Goal: Obtain resource: Obtain resource

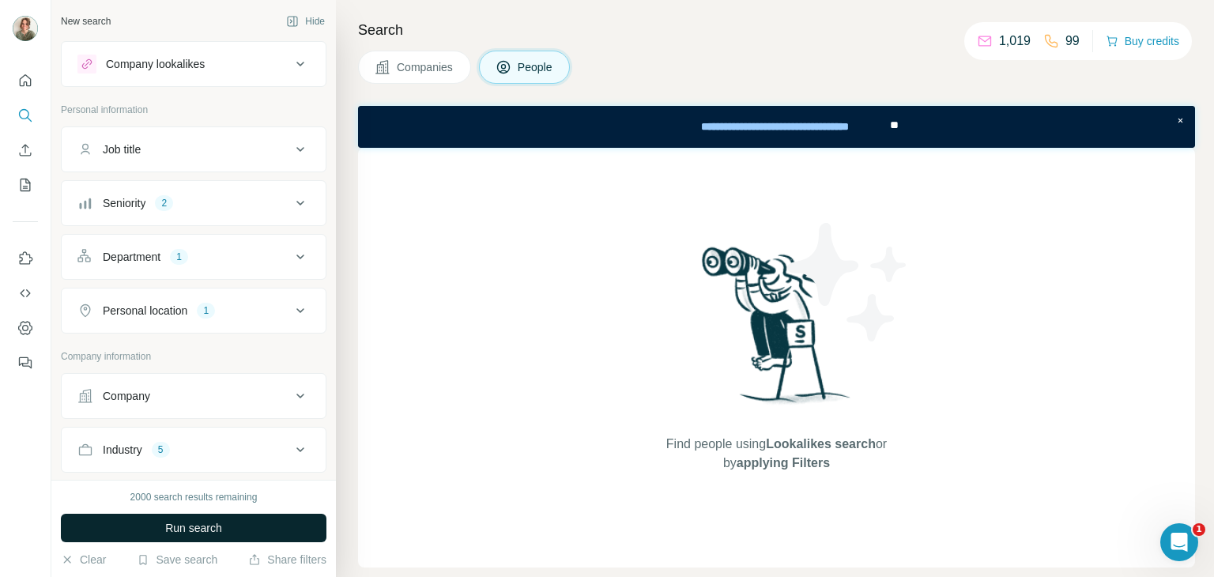
click at [198, 524] on span "Run search" at bounding box center [193, 528] width 57 height 16
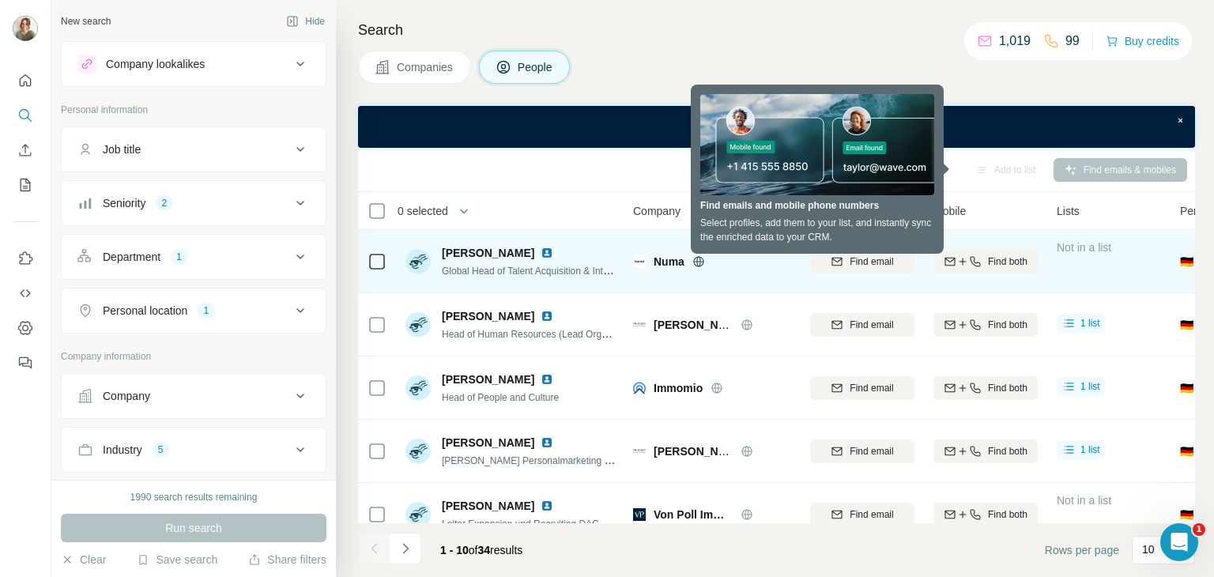
click at [541, 248] on img at bounding box center [547, 253] width 13 height 13
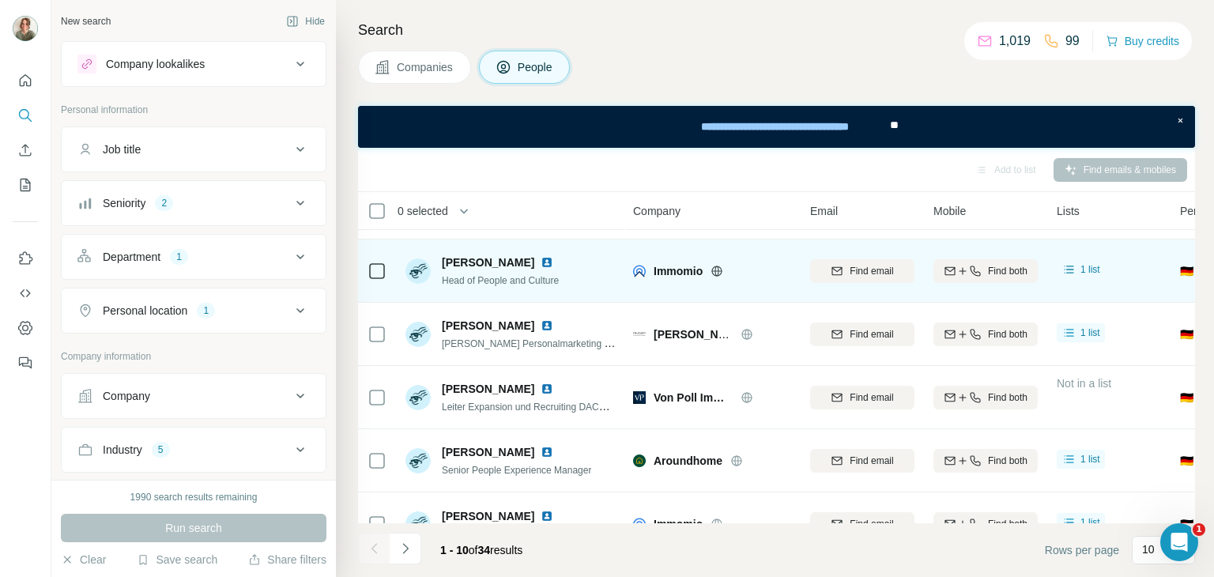
scroll to position [79, 0]
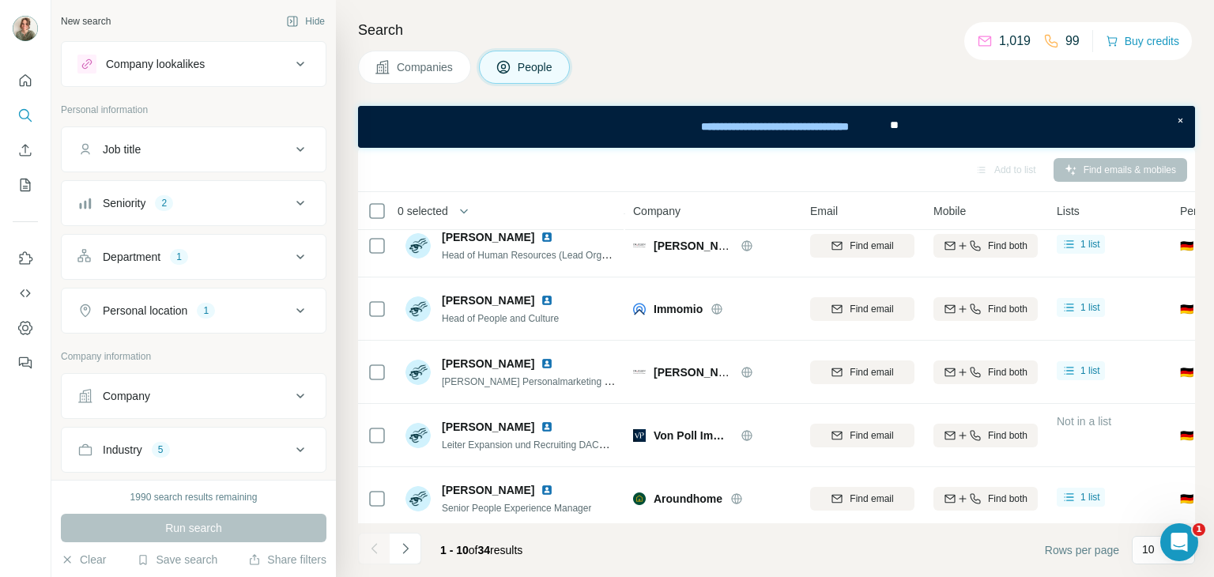
drag, startPoint x: 538, startPoint y: 297, endPoint x: 353, endPoint y: 308, distance: 186.1
click at [353, 308] on div "Search Companies People Add to list Find emails & mobiles 0 selected People Com…" at bounding box center [775, 288] width 878 height 577
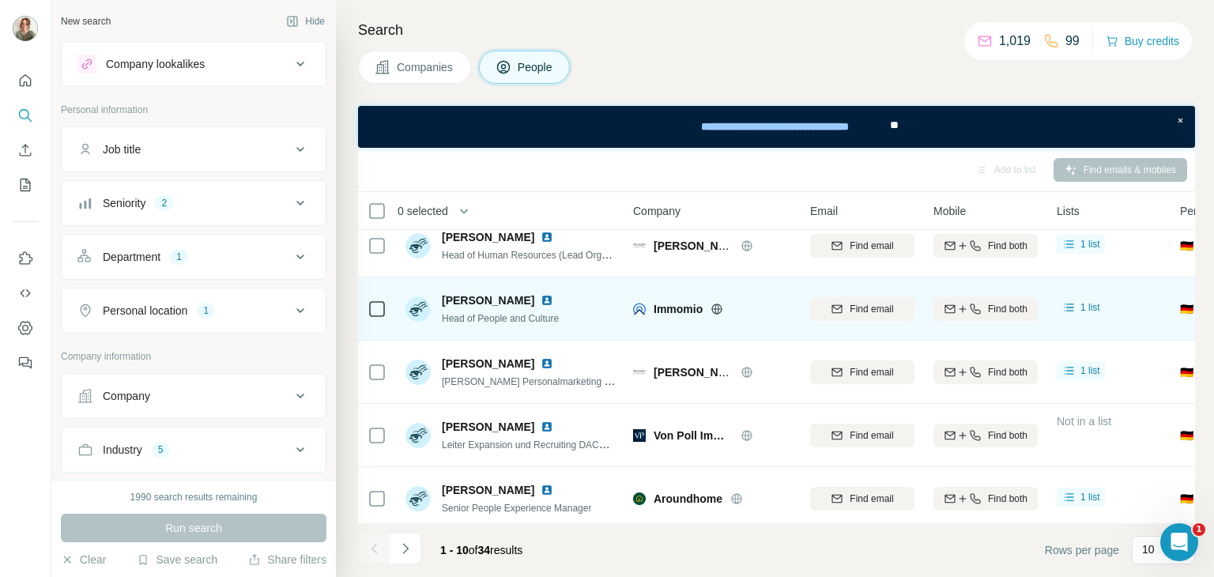
click at [541, 300] on img at bounding box center [547, 300] width 13 height 13
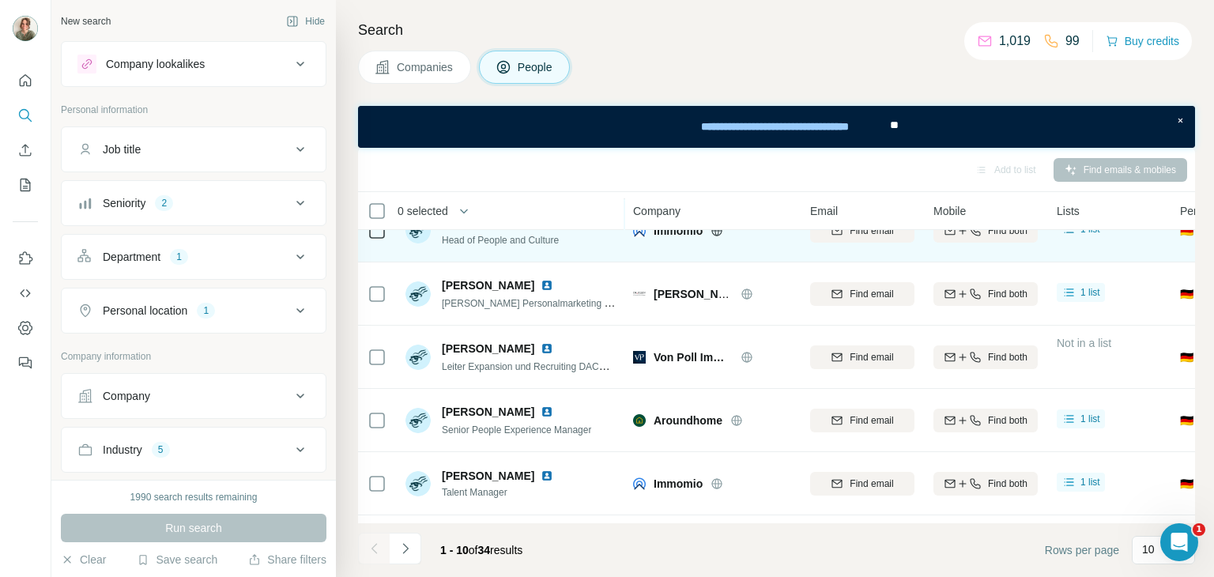
scroll to position [158, 0]
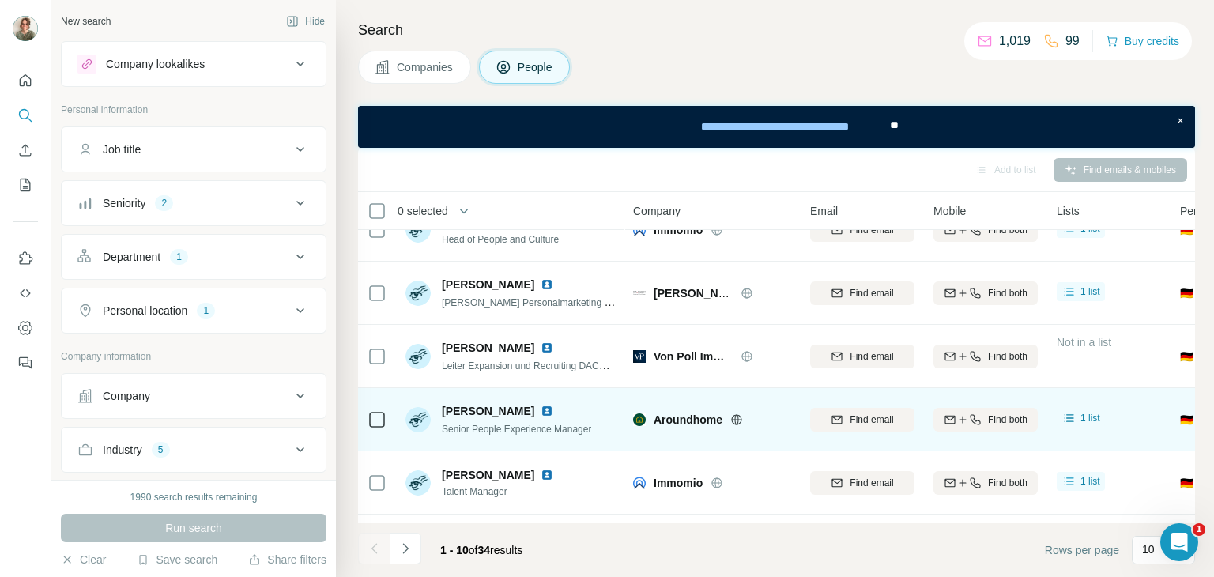
click at [541, 410] on img at bounding box center [547, 411] width 13 height 13
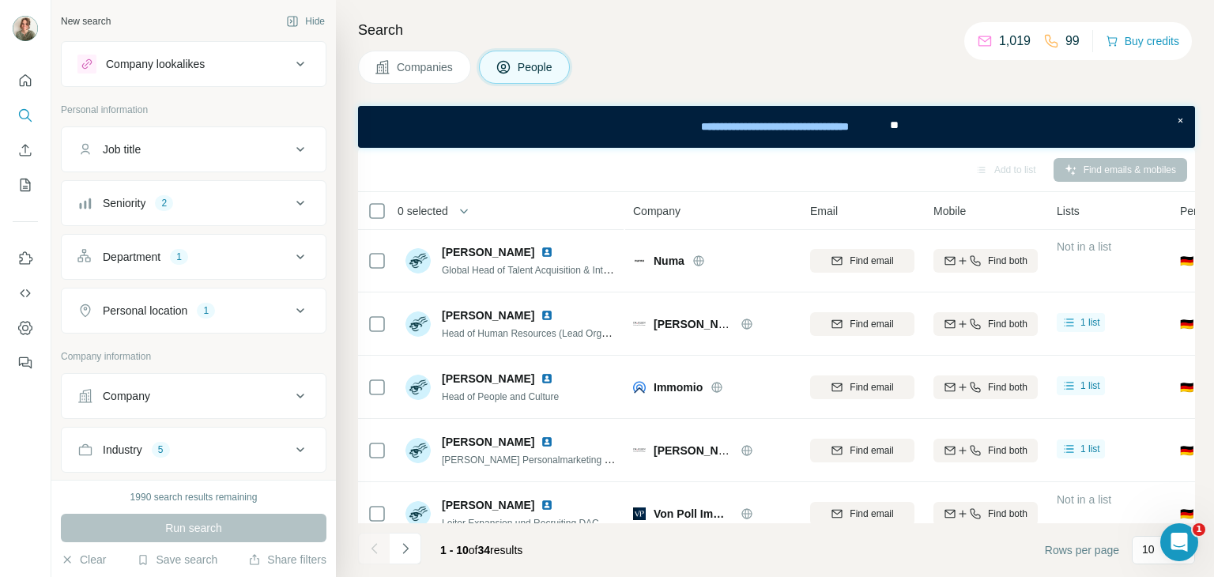
scroll to position [347, 0]
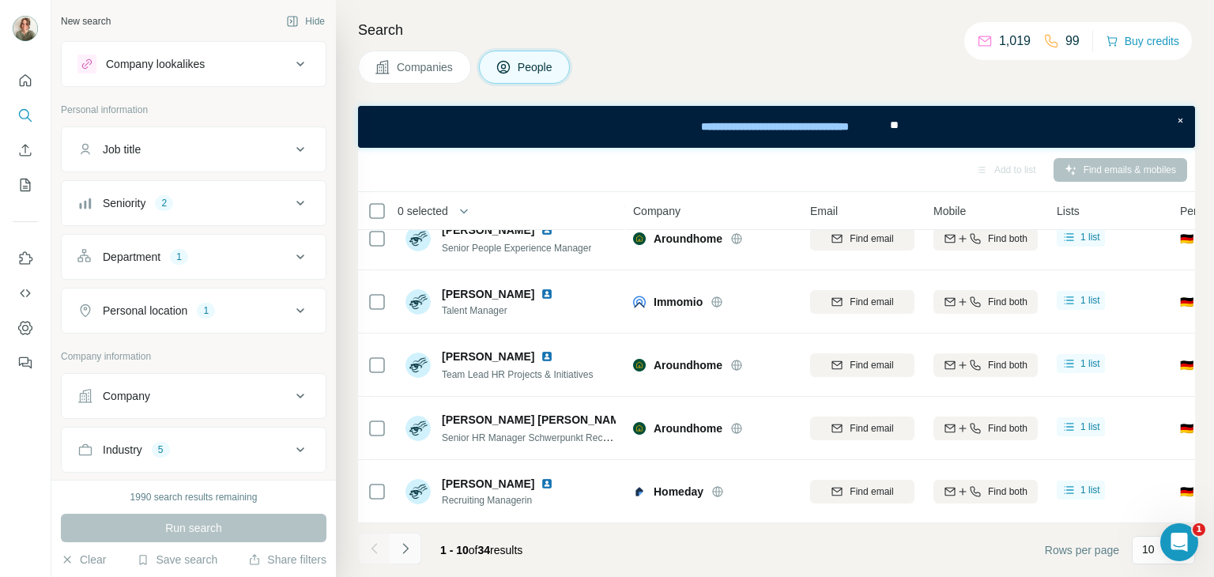
click at [398, 552] on icon "Navigate to next page" at bounding box center [406, 549] width 16 height 16
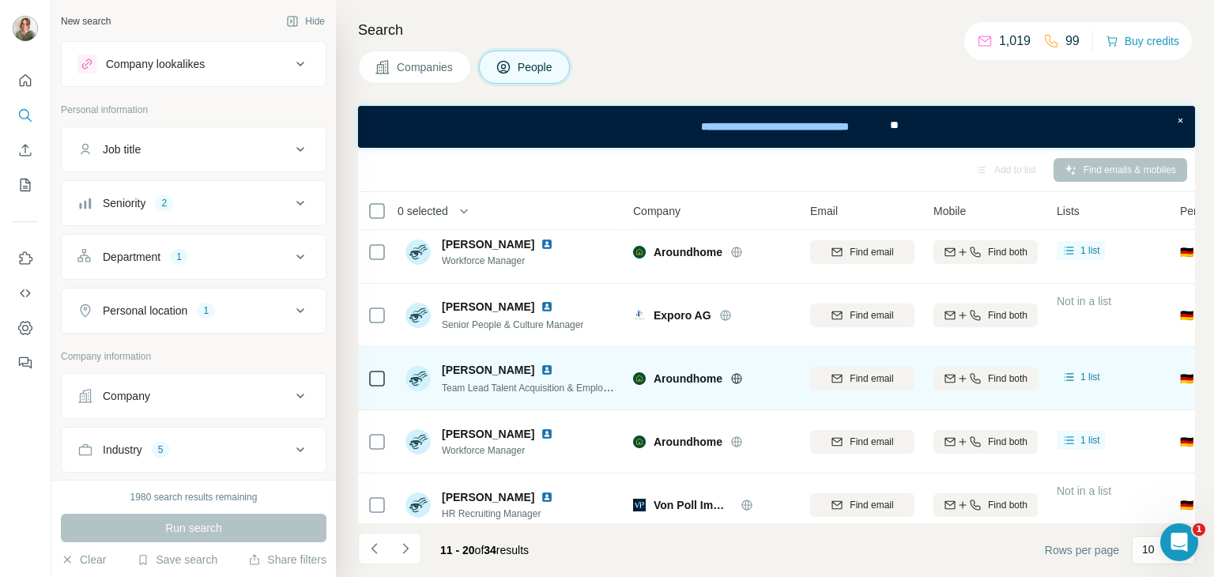
scroll to position [0, 0]
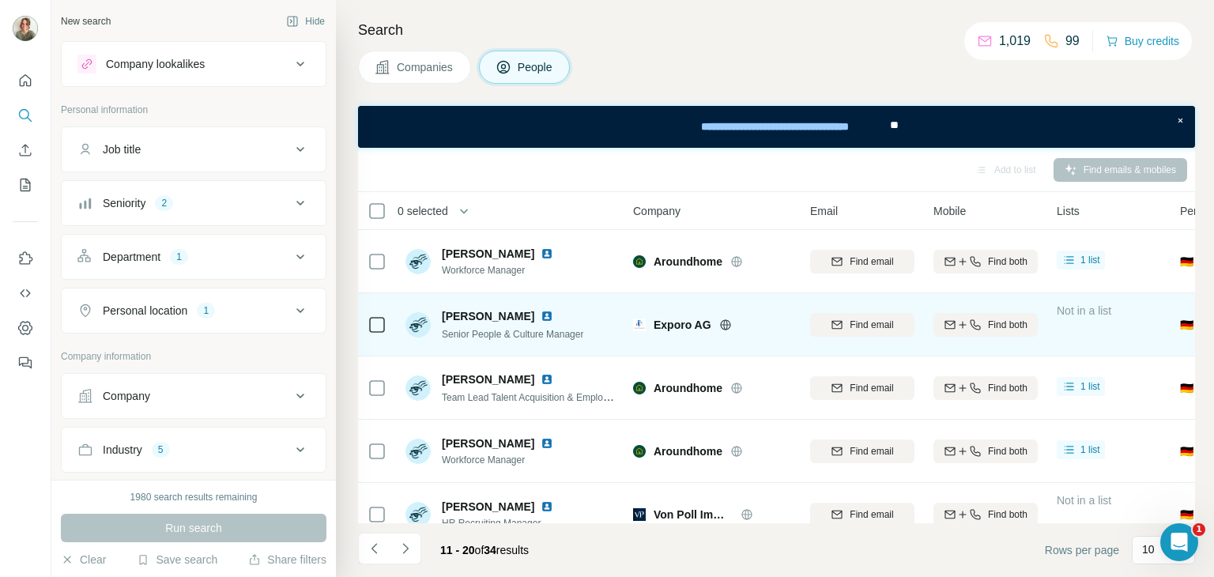
click at [553, 314] on img at bounding box center [547, 316] width 13 height 13
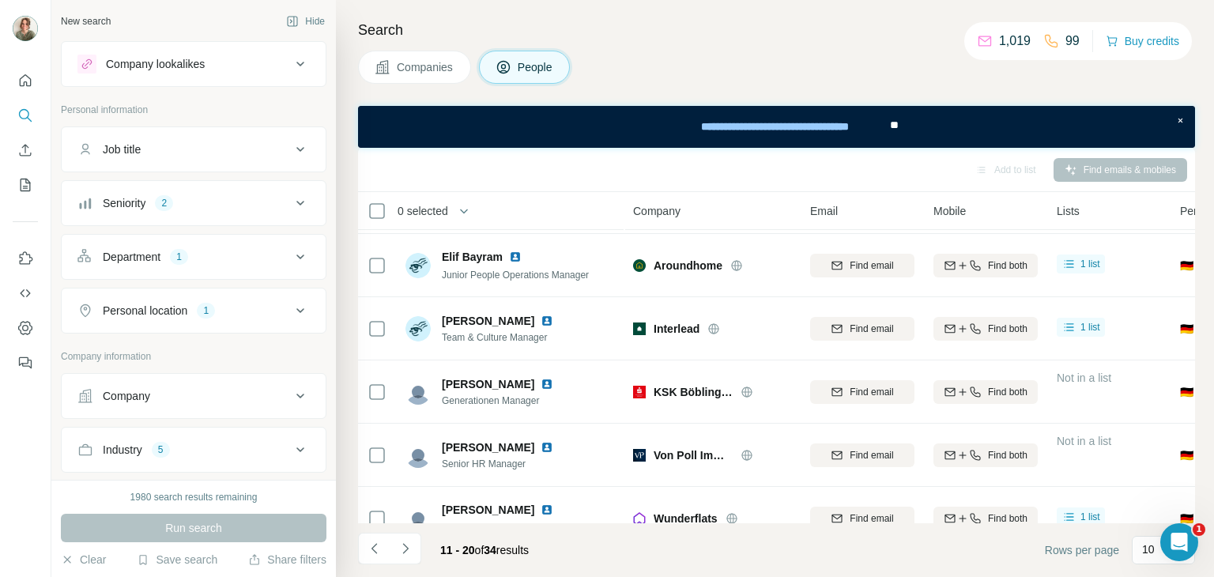
scroll to position [316, 0]
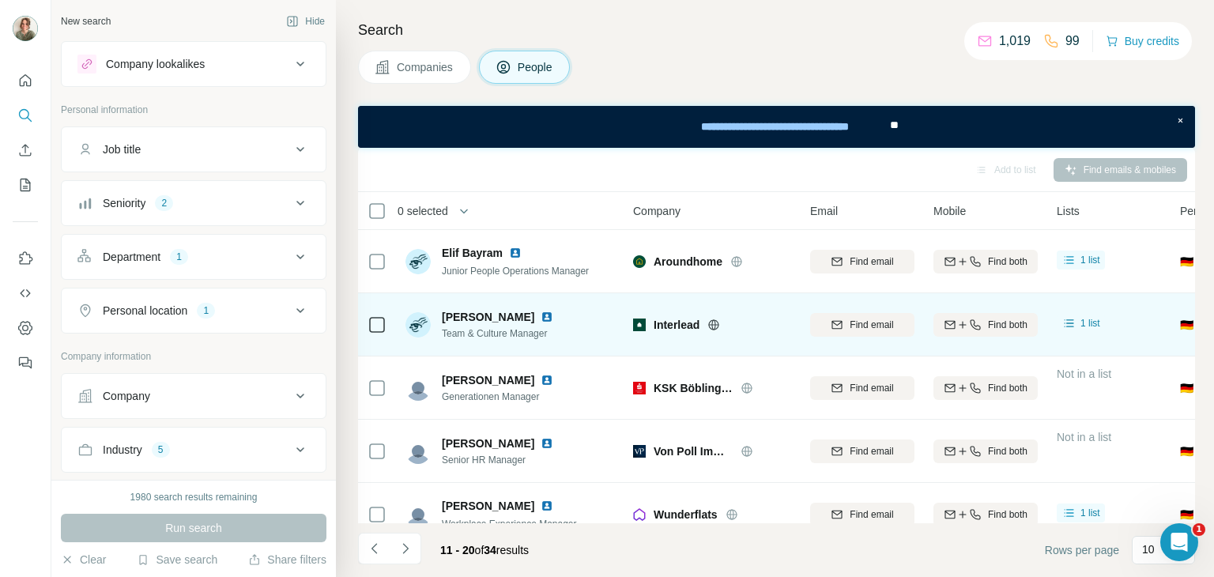
click at [543, 316] on img at bounding box center [547, 317] width 13 height 13
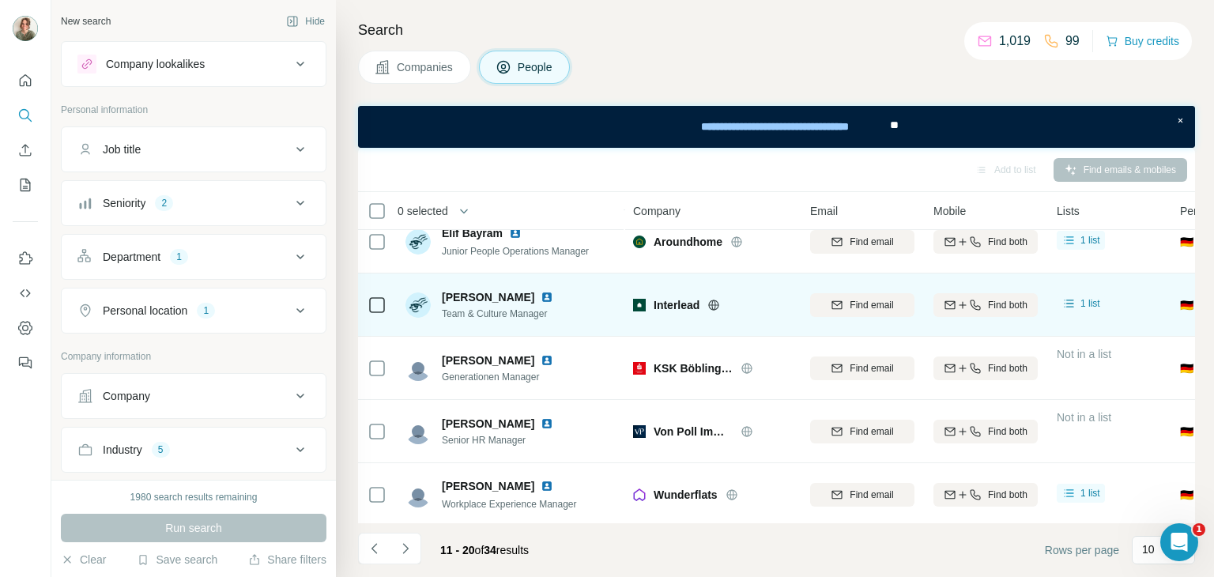
scroll to position [347, 0]
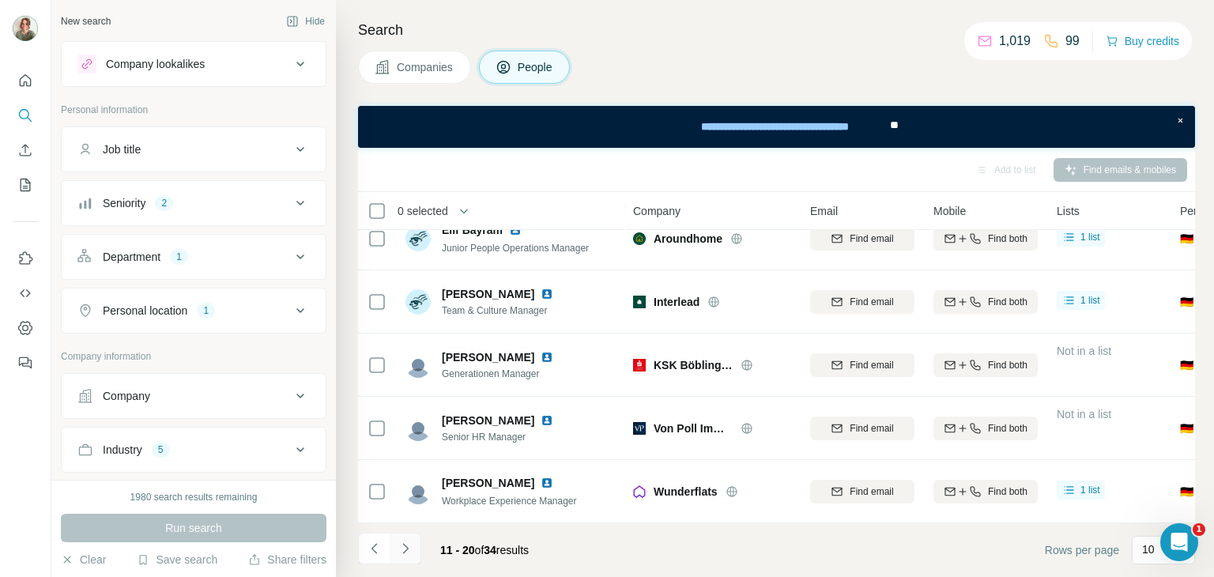
click at [410, 550] on icon "Navigate to next page" at bounding box center [406, 549] width 16 height 16
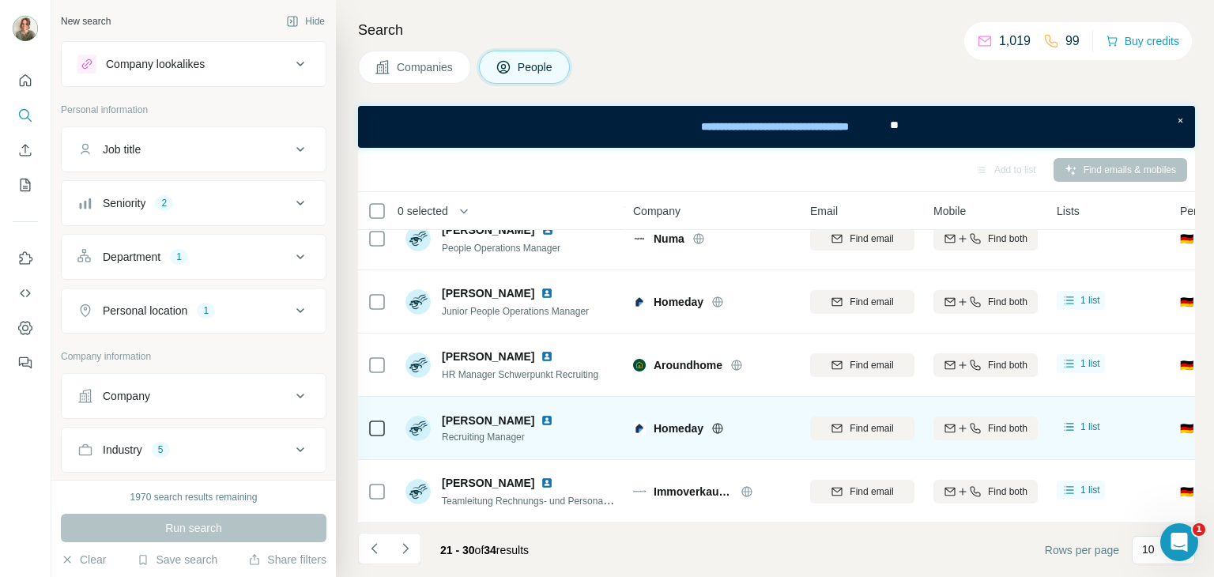
scroll to position [0, 0]
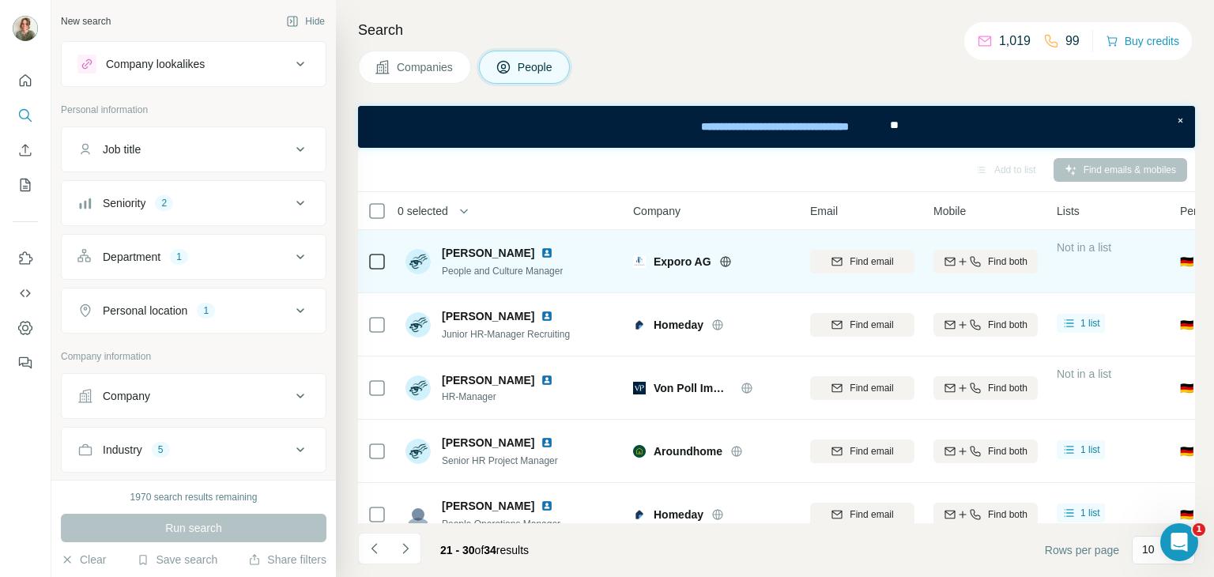
click at [546, 252] on img at bounding box center [547, 253] width 13 height 13
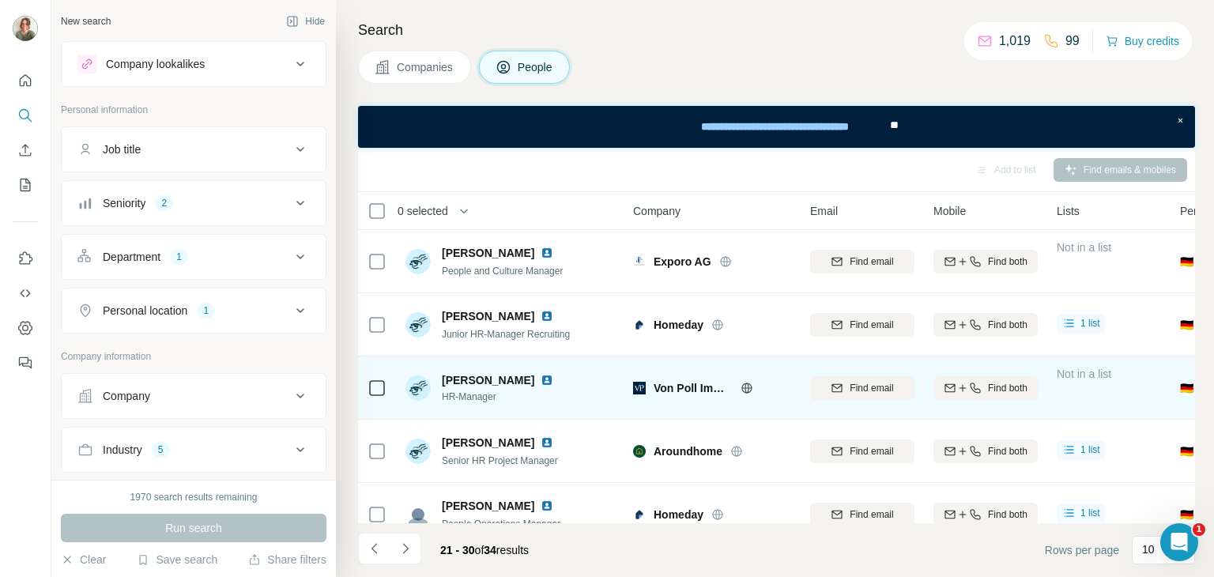
click at [541, 379] on img at bounding box center [547, 380] width 13 height 13
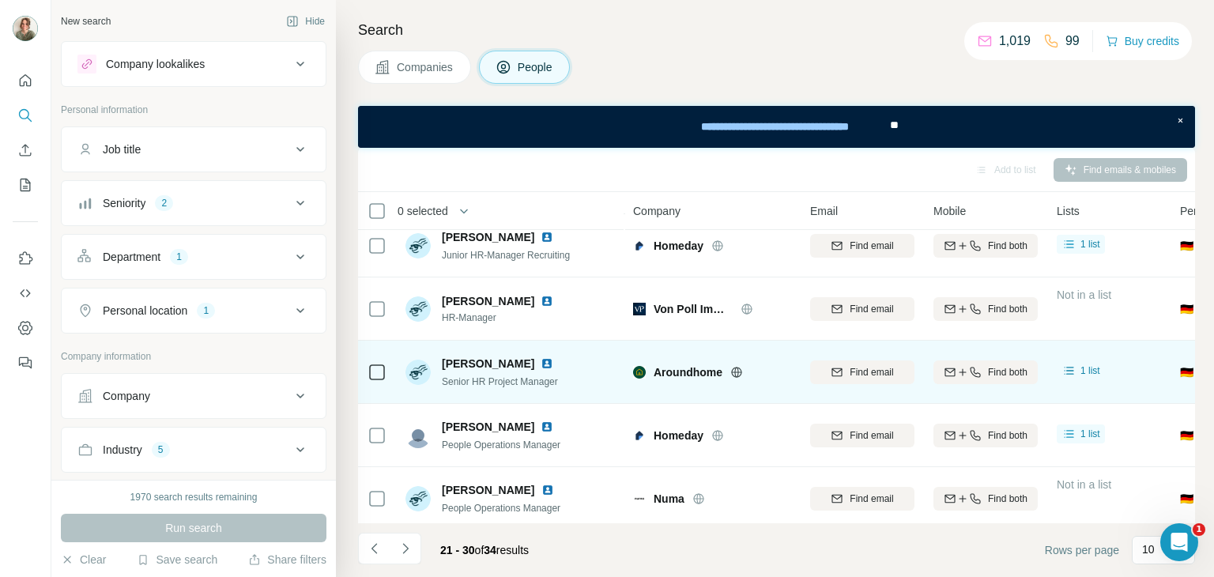
click at [541, 359] on img at bounding box center [547, 363] width 13 height 13
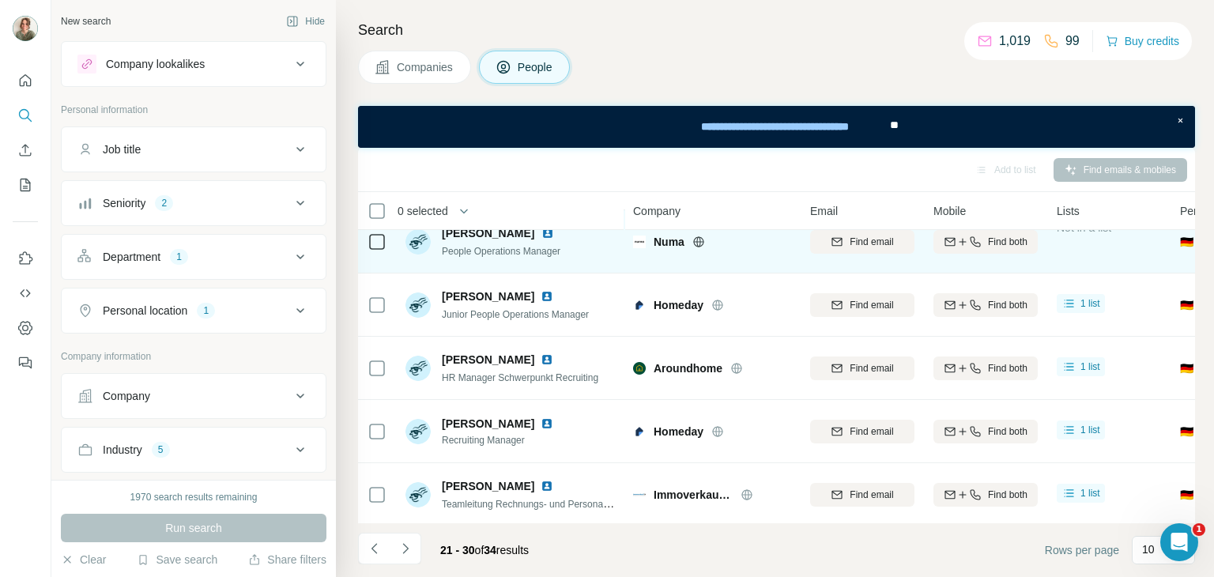
scroll to position [347, 0]
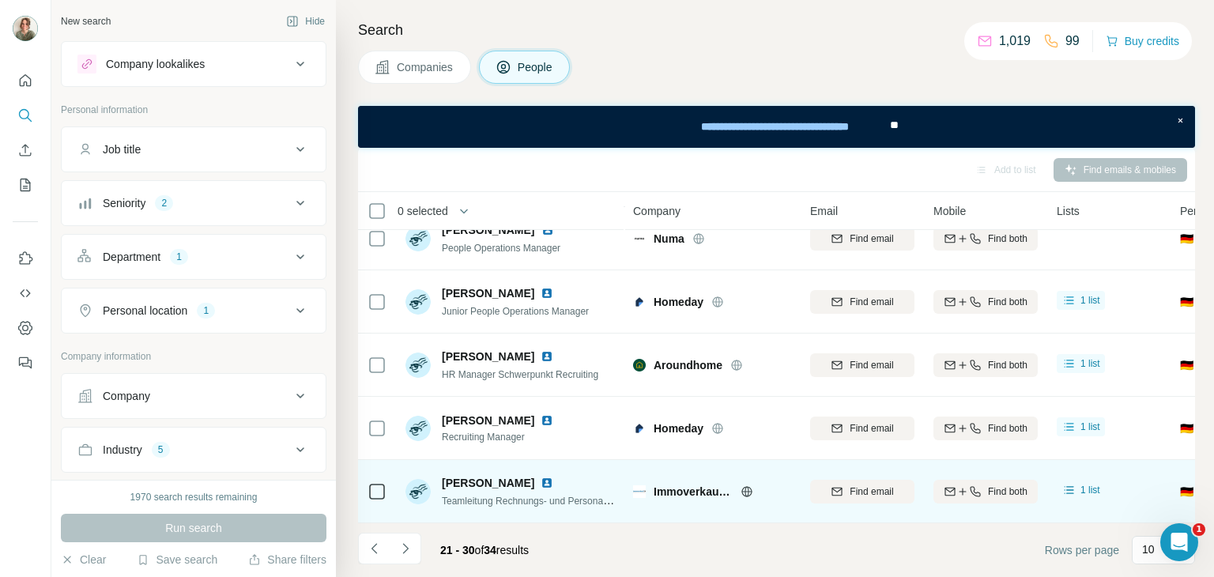
click at [541, 477] on img at bounding box center [547, 483] width 13 height 13
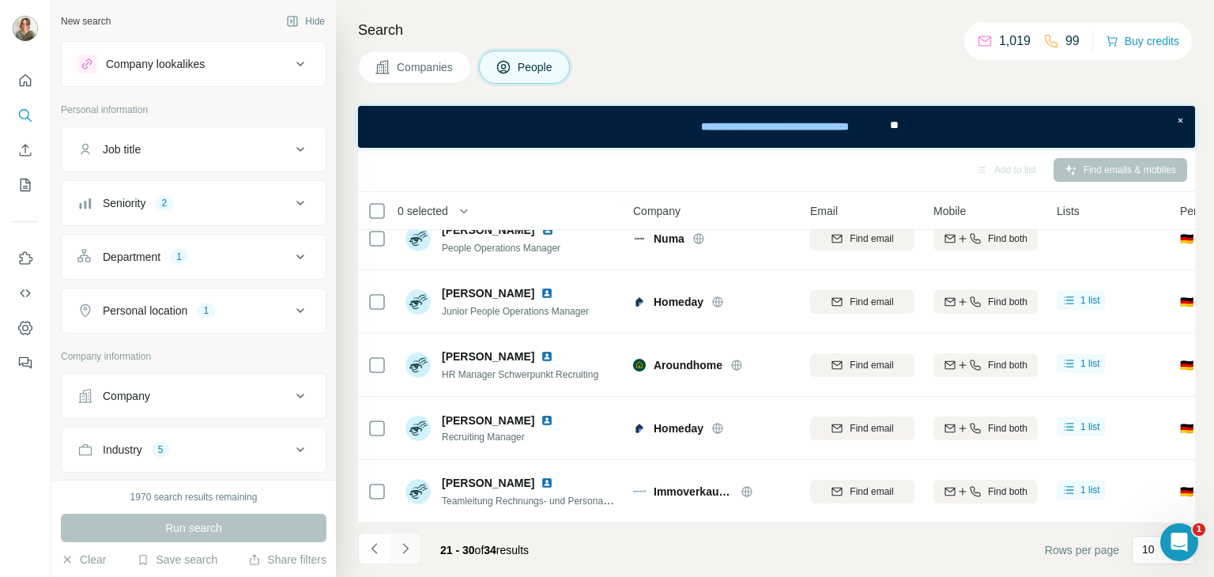
click at [402, 551] on icon "Navigate to next page" at bounding box center [406, 549] width 16 height 16
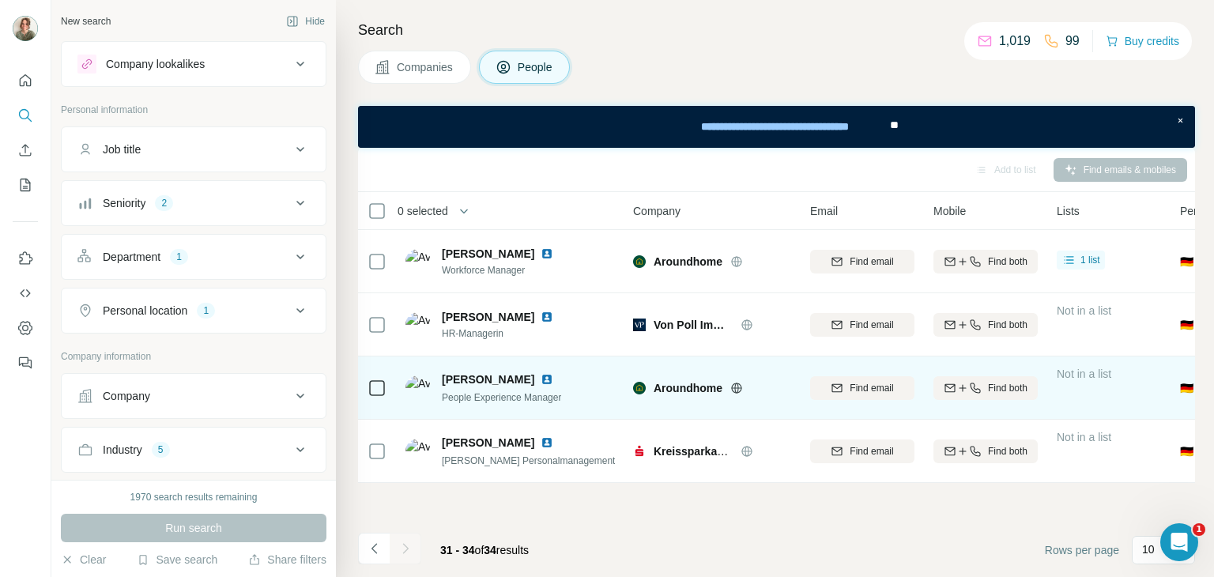
scroll to position [0, 0]
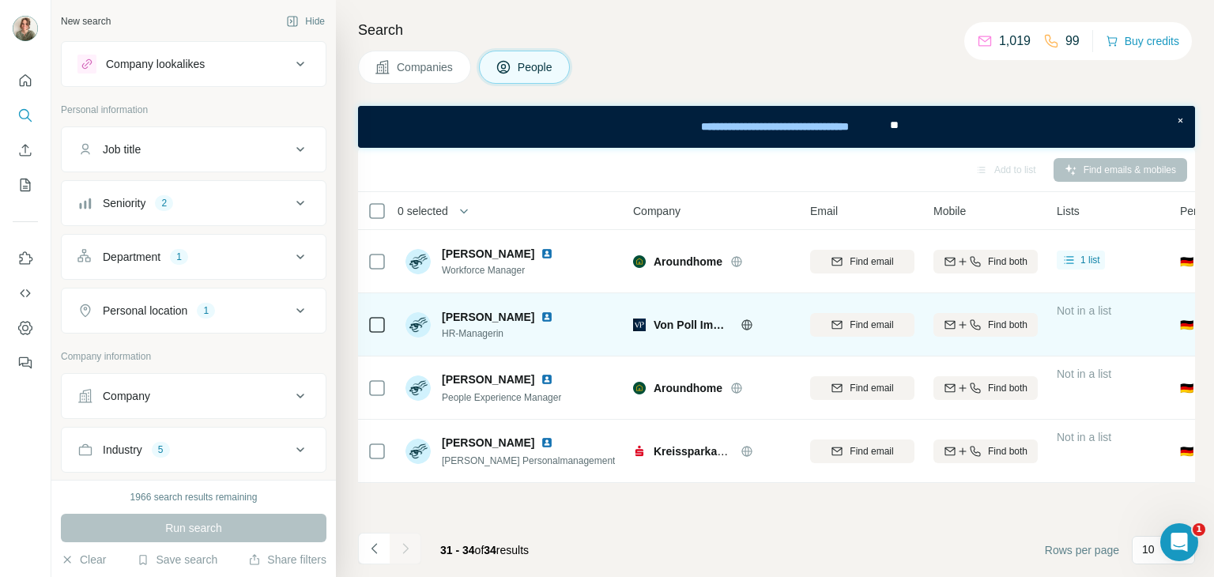
click at [553, 318] on img at bounding box center [547, 317] width 13 height 13
